Goal: Navigation & Orientation: Understand site structure

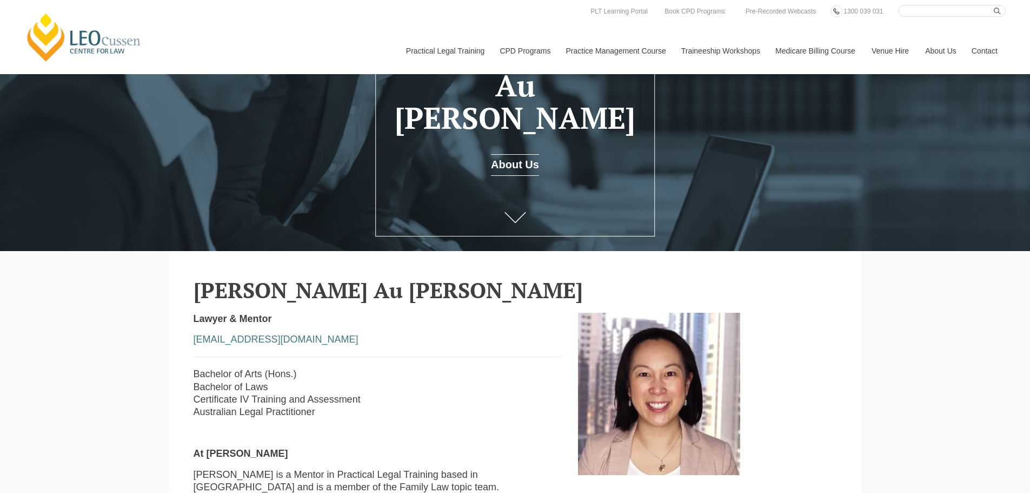
scroll to position [36, 0]
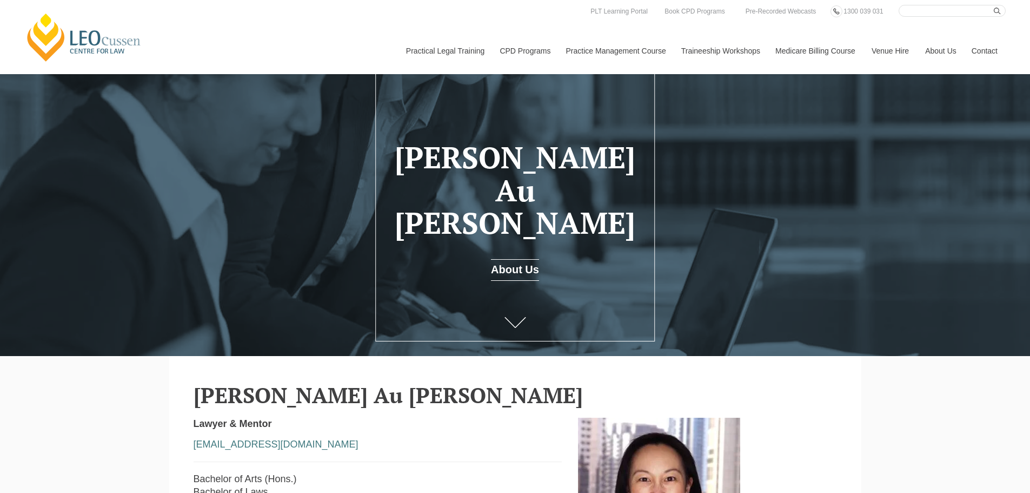
click at [524, 259] on link "About Us" at bounding box center [515, 270] width 48 height 22
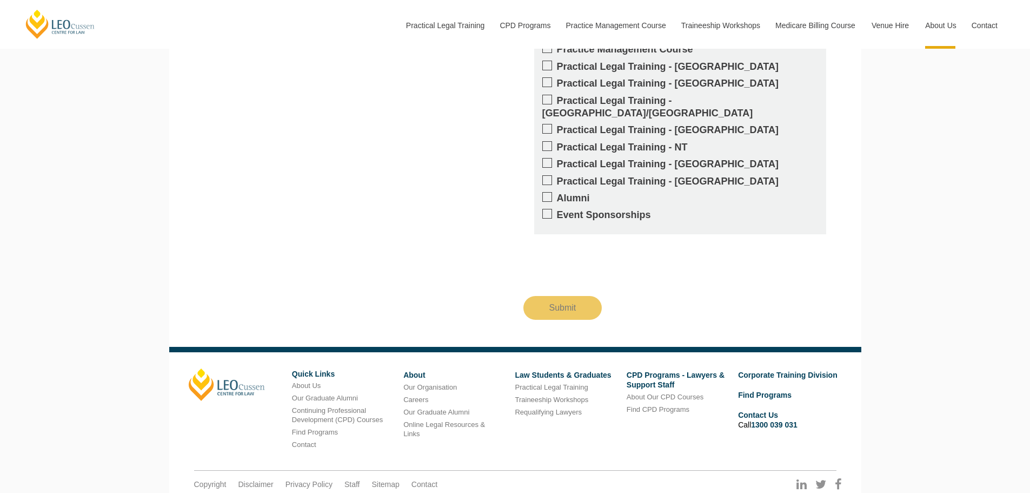
scroll to position [1594, 0]
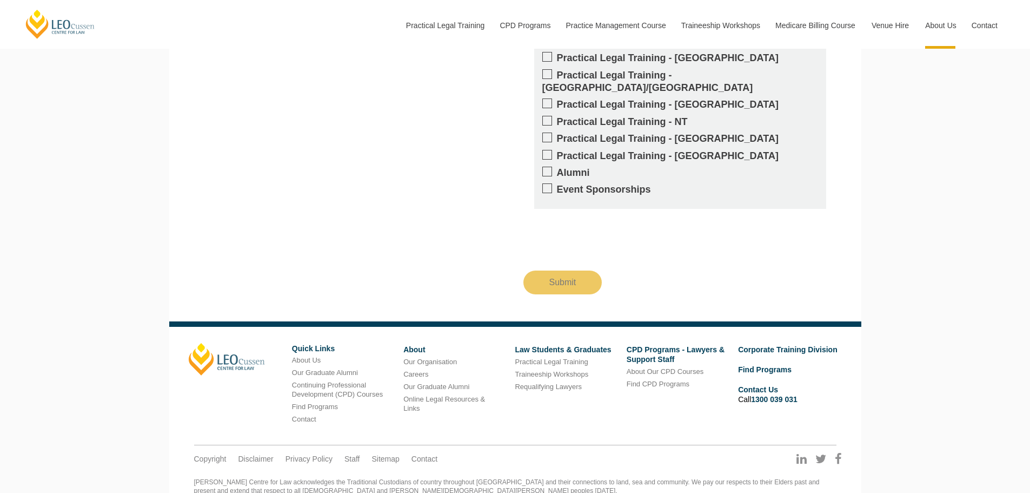
drag, startPoint x: 311, startPoint y: 332, endPoint x: 327, endPoint y: 323, distance: 18.6
click at [311, 367] on li "Our Graduate Alumni" at bounding box center [339, 373] width 95 height 12
click at [312, 356] on link "About Us" at bounding box center [306, 360] width 29 height 8
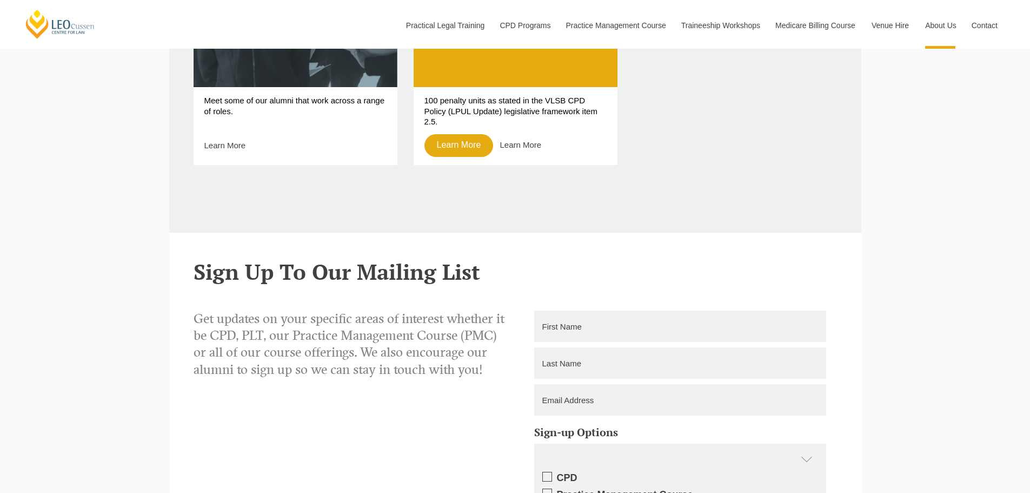
scroll to position [1081, 0]
